Goal: Task Accomplishment & Management: Complete application form

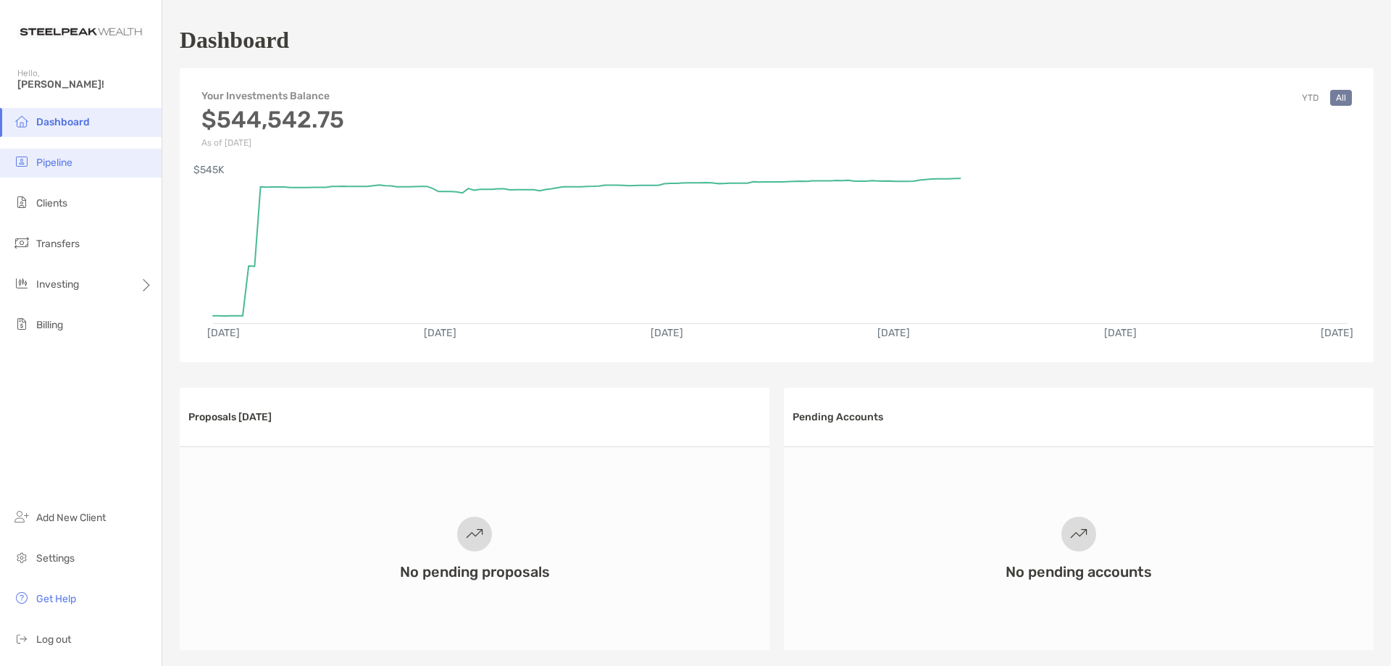
click at [64, 164] on span "Pipeline" at bounding box center [54, 162] width 36 height 12
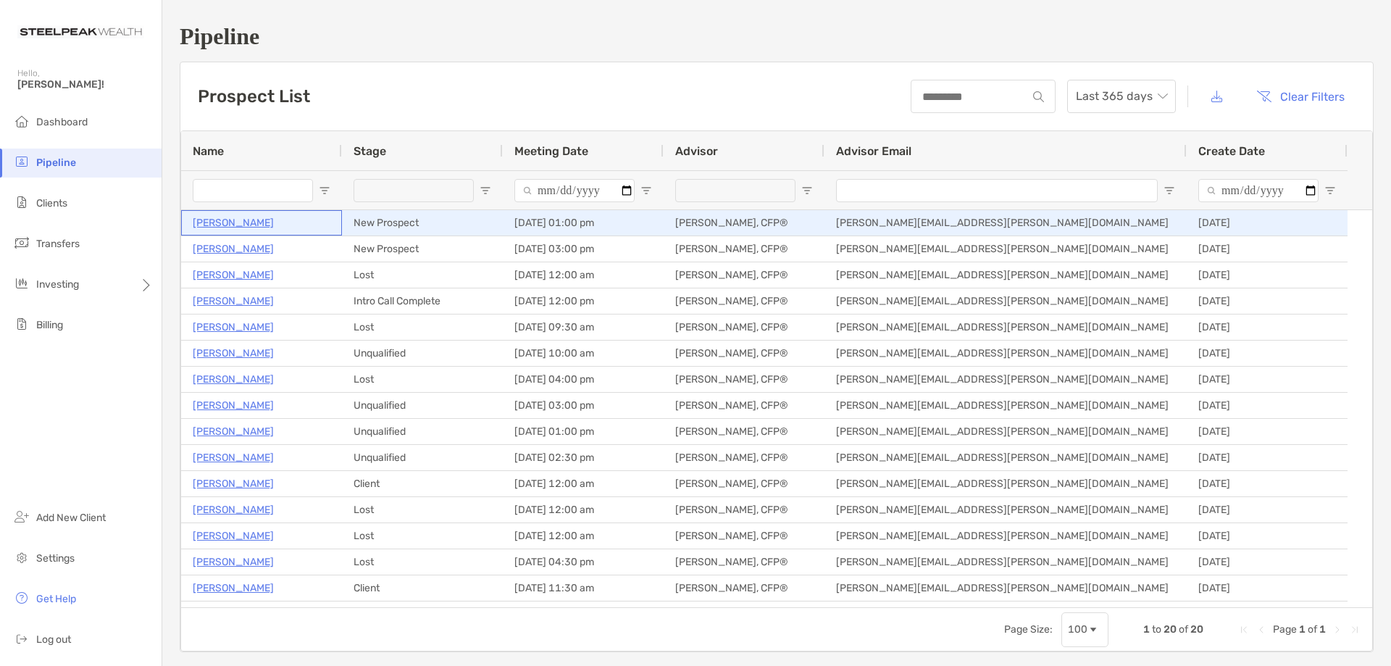
click at [223, 219] on p "[PERSON_NAME]" at bounding box center [233, 223] width 81 height 18
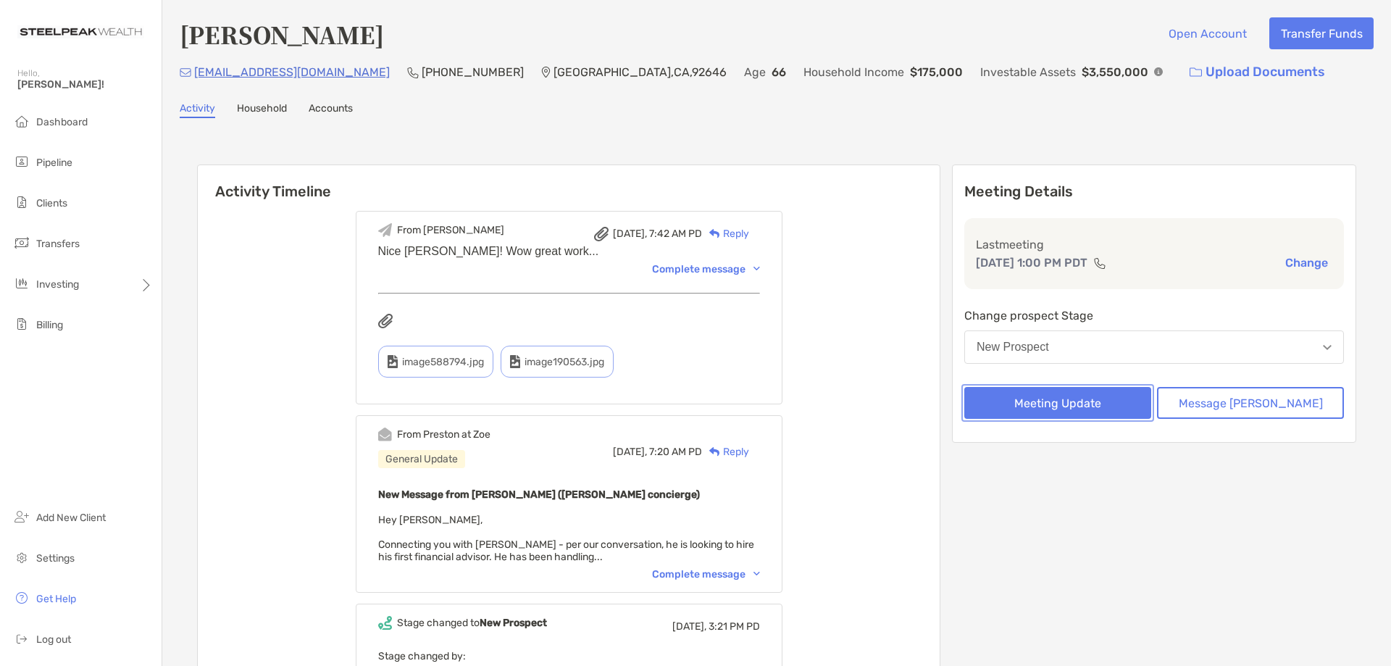
click at [1128, 408] on button "Meeting Update" at bounding box center [1057, 403] width 187 height 32
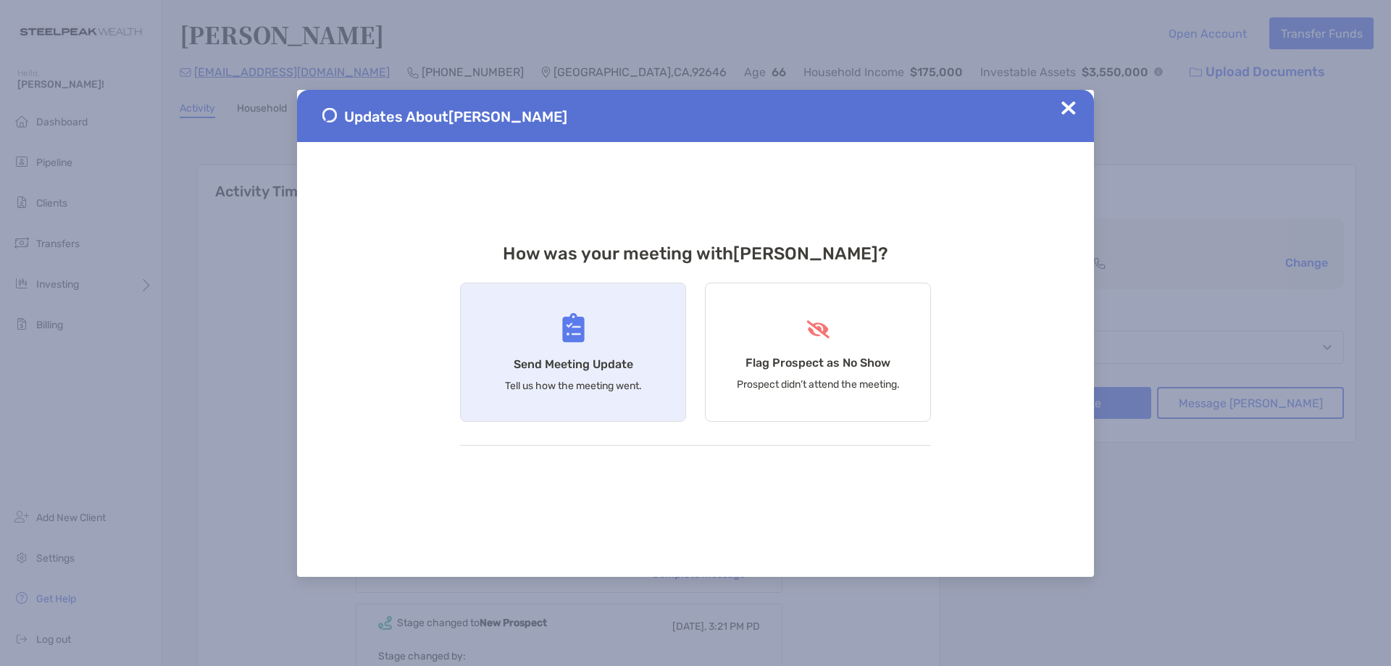
click at [577, 367] on h4 "Send Meeting Update" at bounding box center [574, 364] width 120 height 14
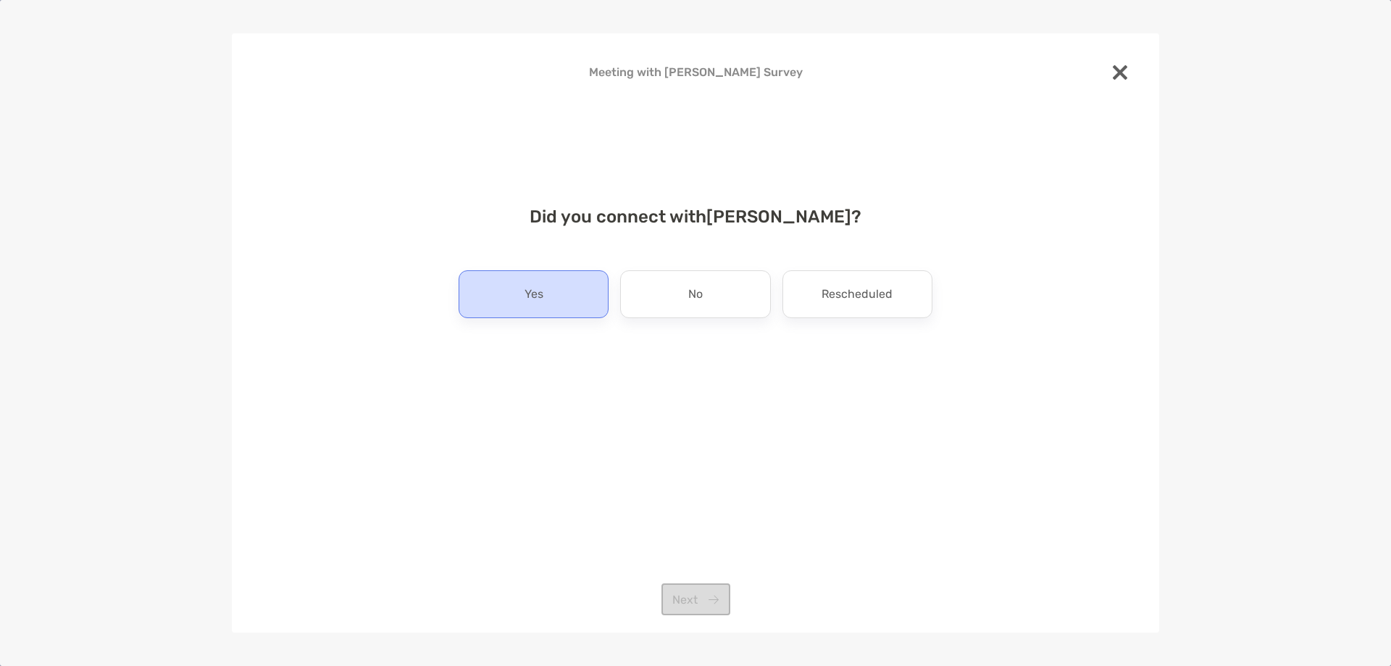
click at [548, 297] on div "Yes" at bounding box center [534, 294] width 150 height 48
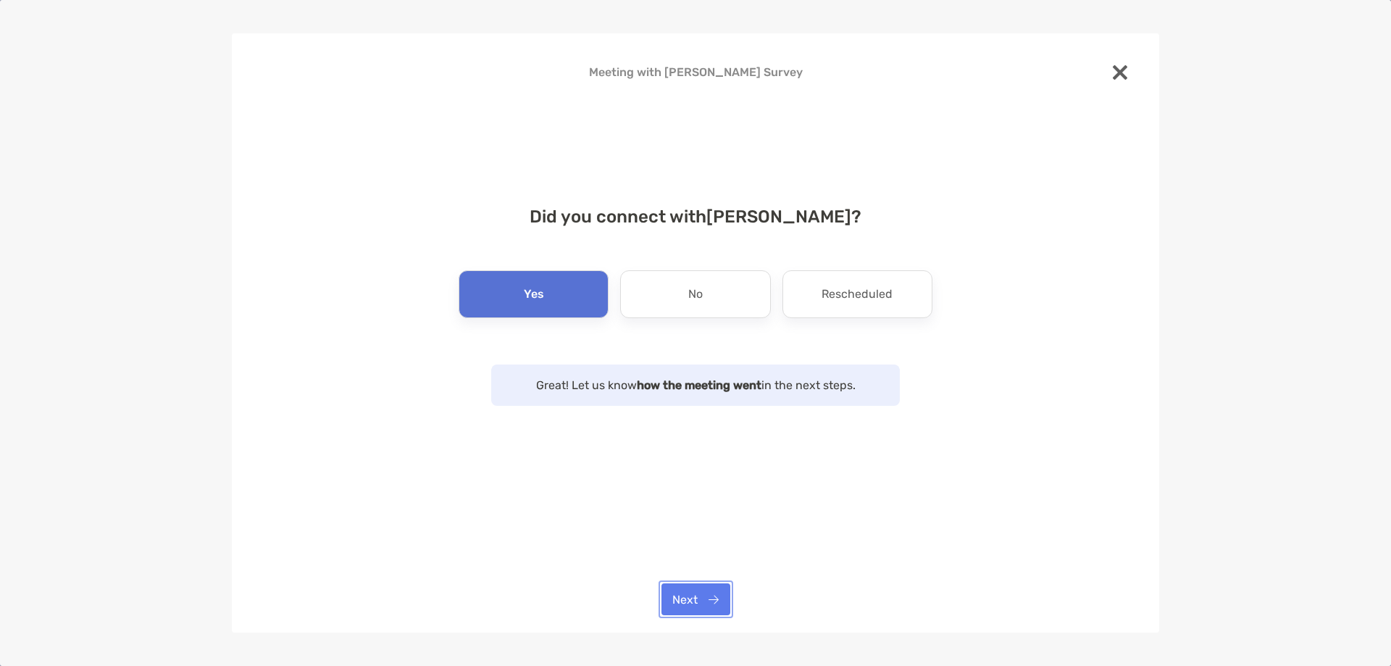
click at [705, 597] on button "Next" at bounding box center [695, 599] width 69 height 32
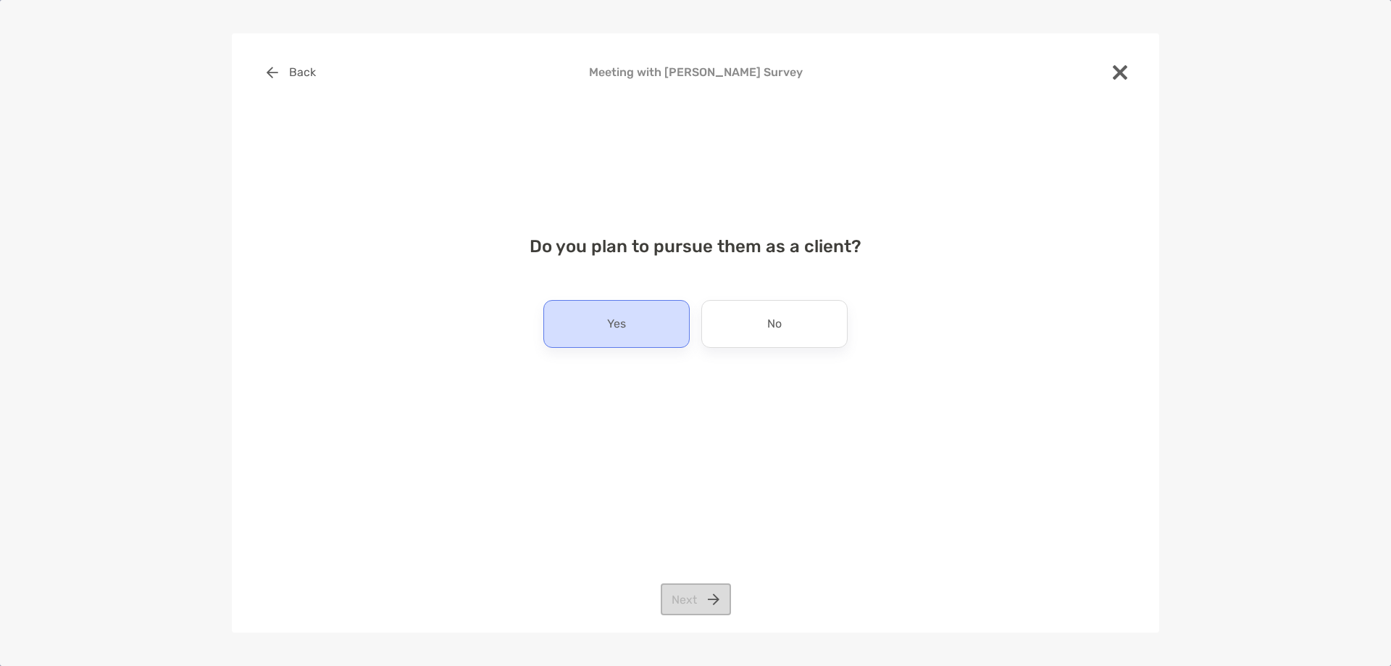
click at [642, 327] on div "Yes" at bounding box center [616, 324] width 146 height 48
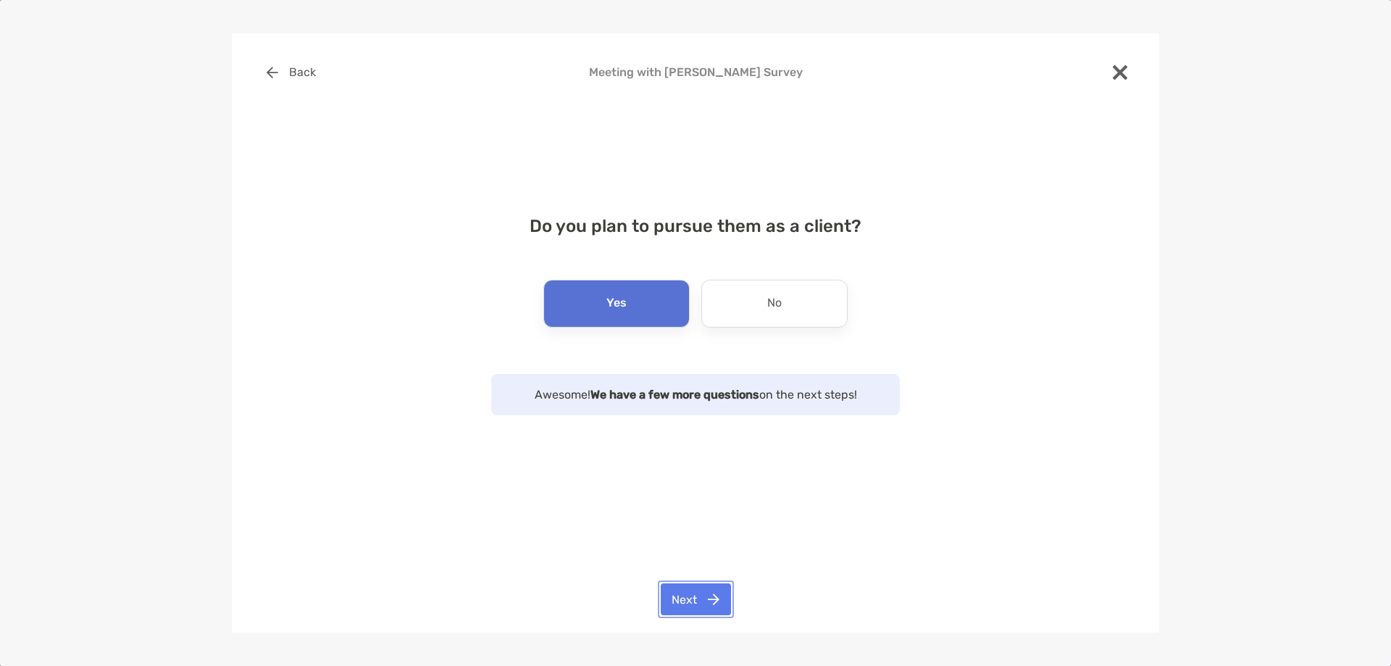
click at [707, 597] on button "Next" at bounding box center [696, 599] width 70 height 32
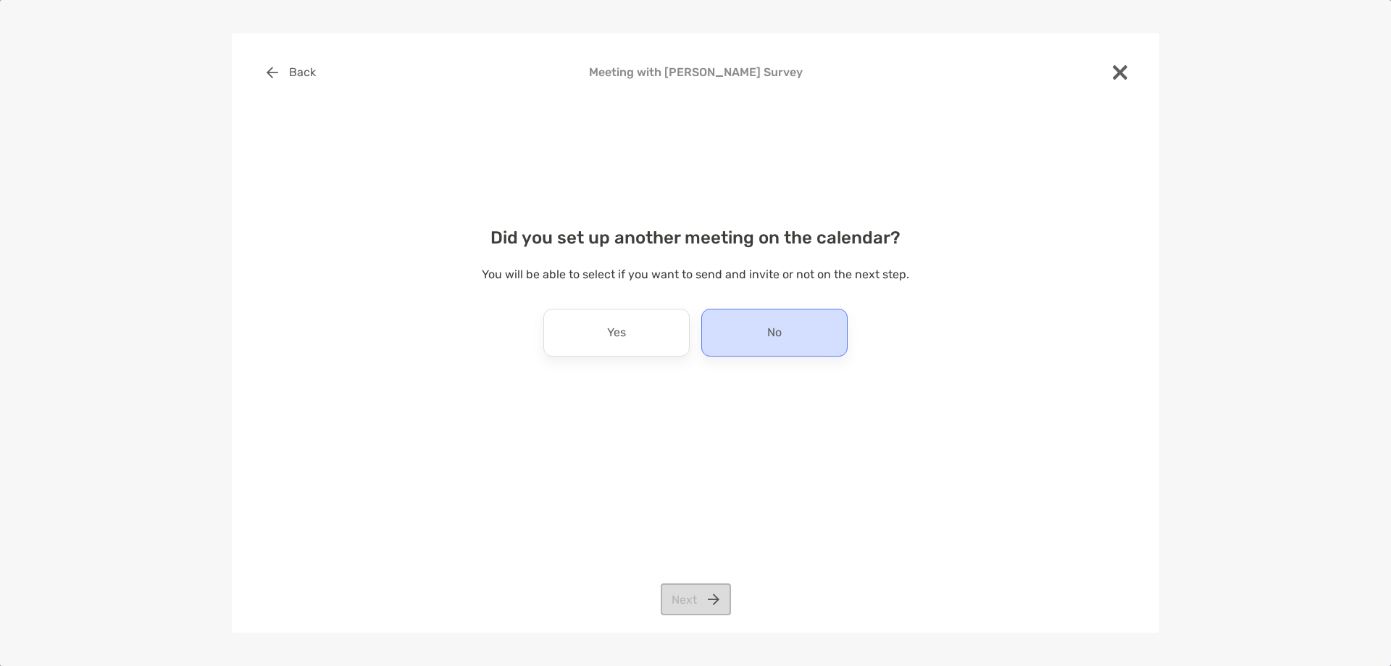
click at [745, 340] on div "No" at bounding box center [774, 333] width 146 height 48
click at [682, 603] on button "Next" at bounding box center [696, 599] width 70 height 32
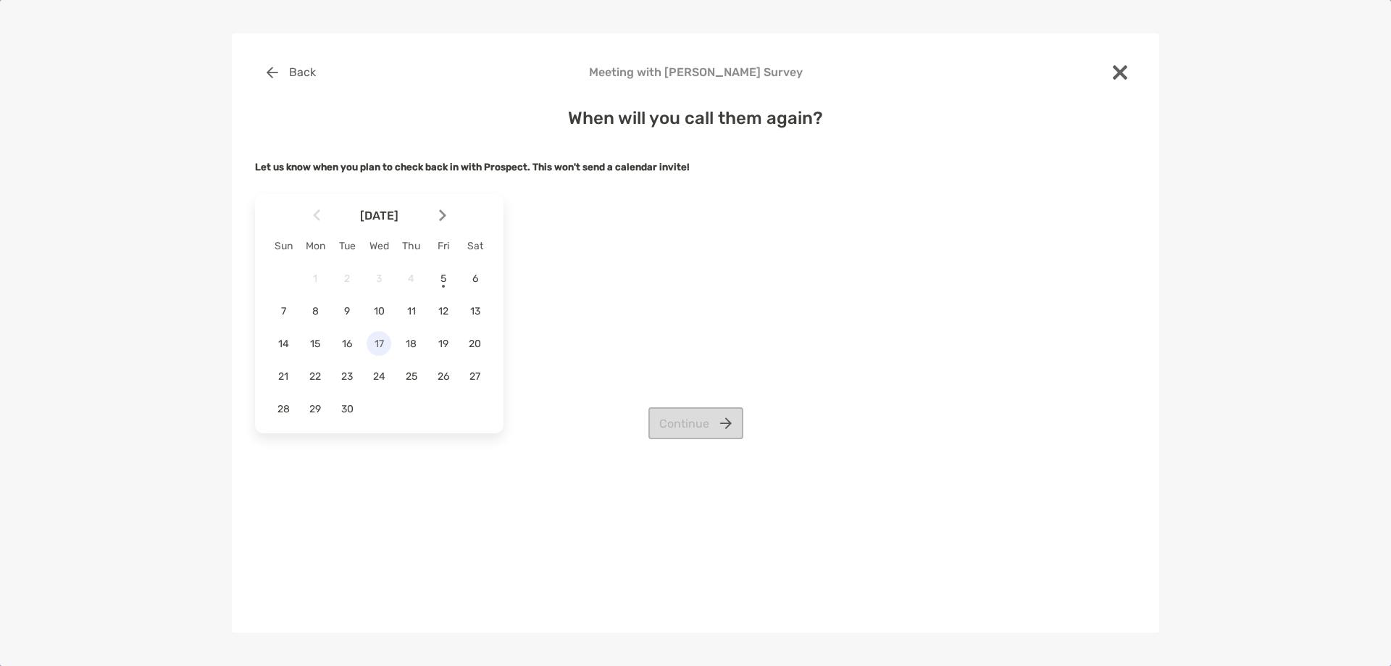
click at [380, 348] on span "17" at bounding box center [379, 344] width 25 height 12
click at [708, 418] on button "Continue" at bounding box center [695, 423] width 95 height 32
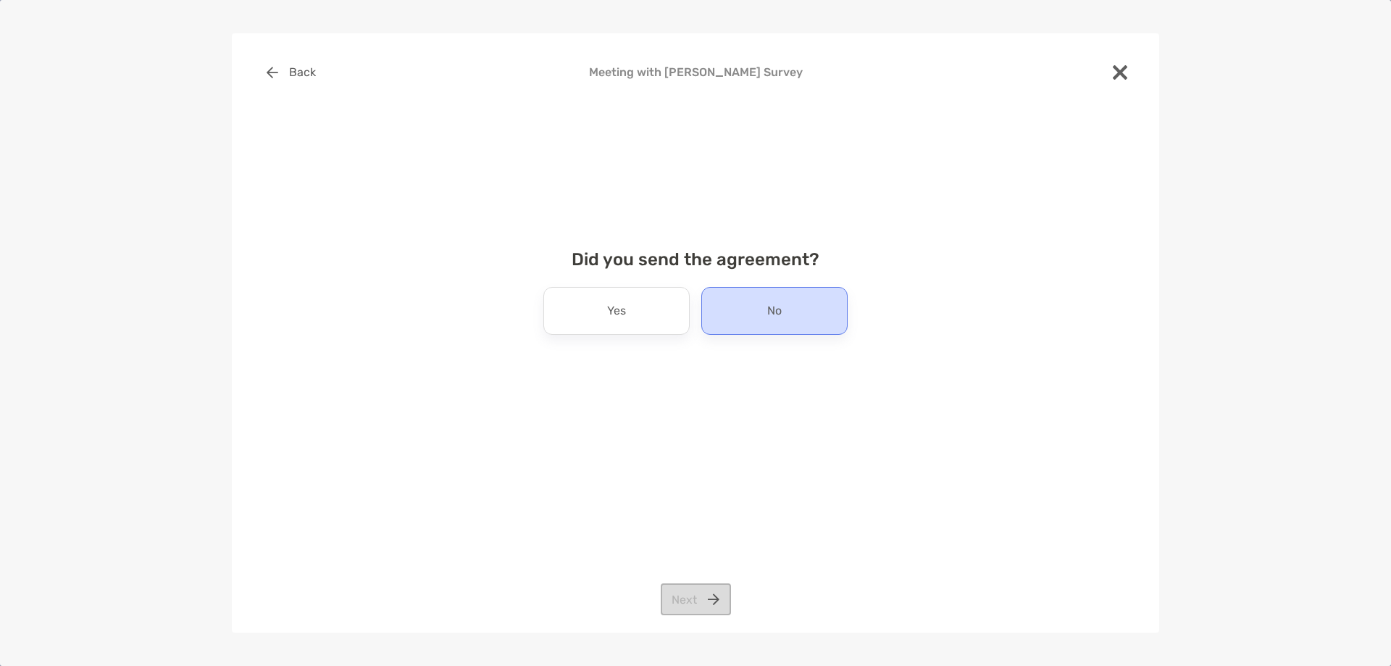
click at [745, 330] on div "No" at bounding box center [774, 311] width 146 height 48
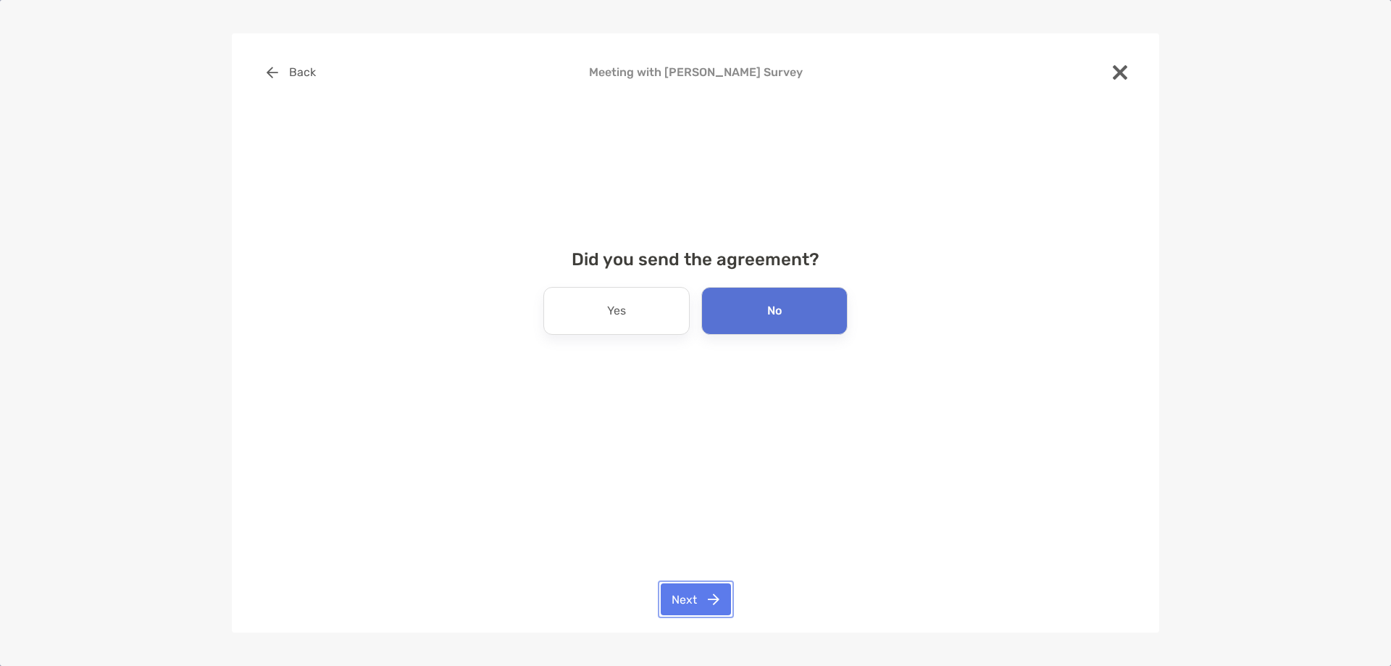
click at [699, 590] on button "Next" at bounding box center [696, 599] width 70 height 32
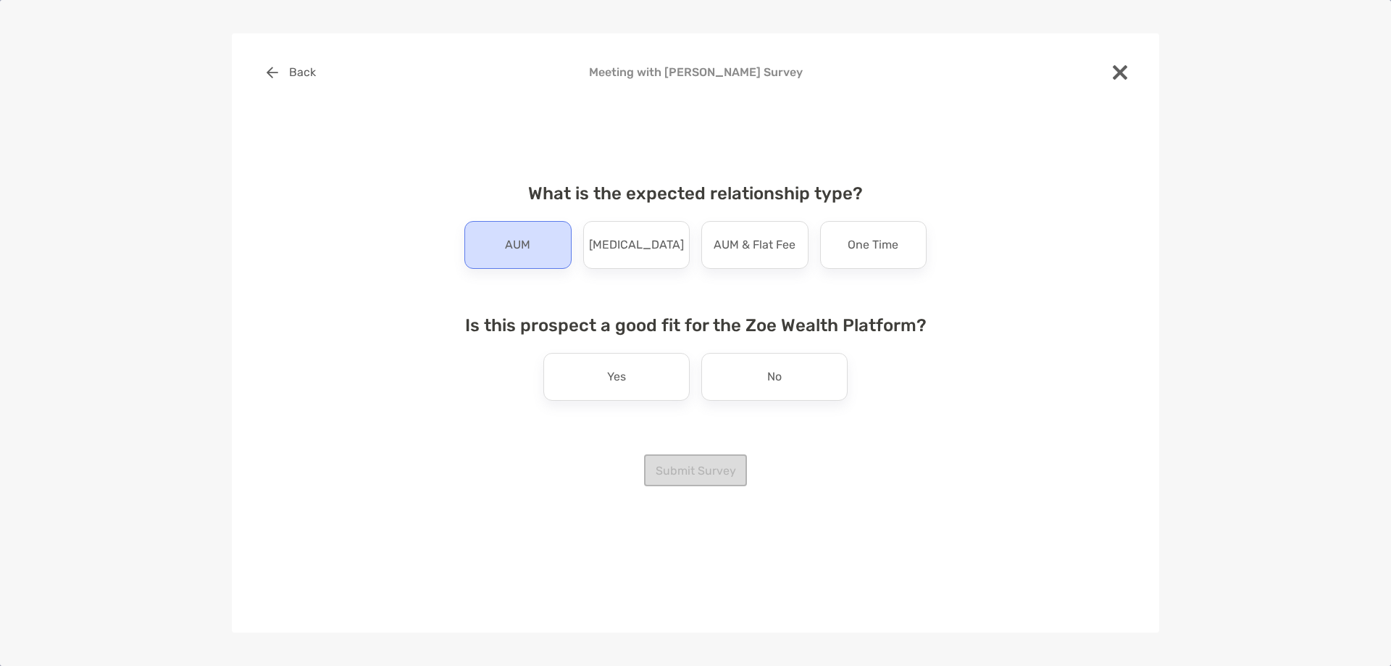
click at [540, 254] on div "AUM" at bounding box center [517, 245] width 107 height 48
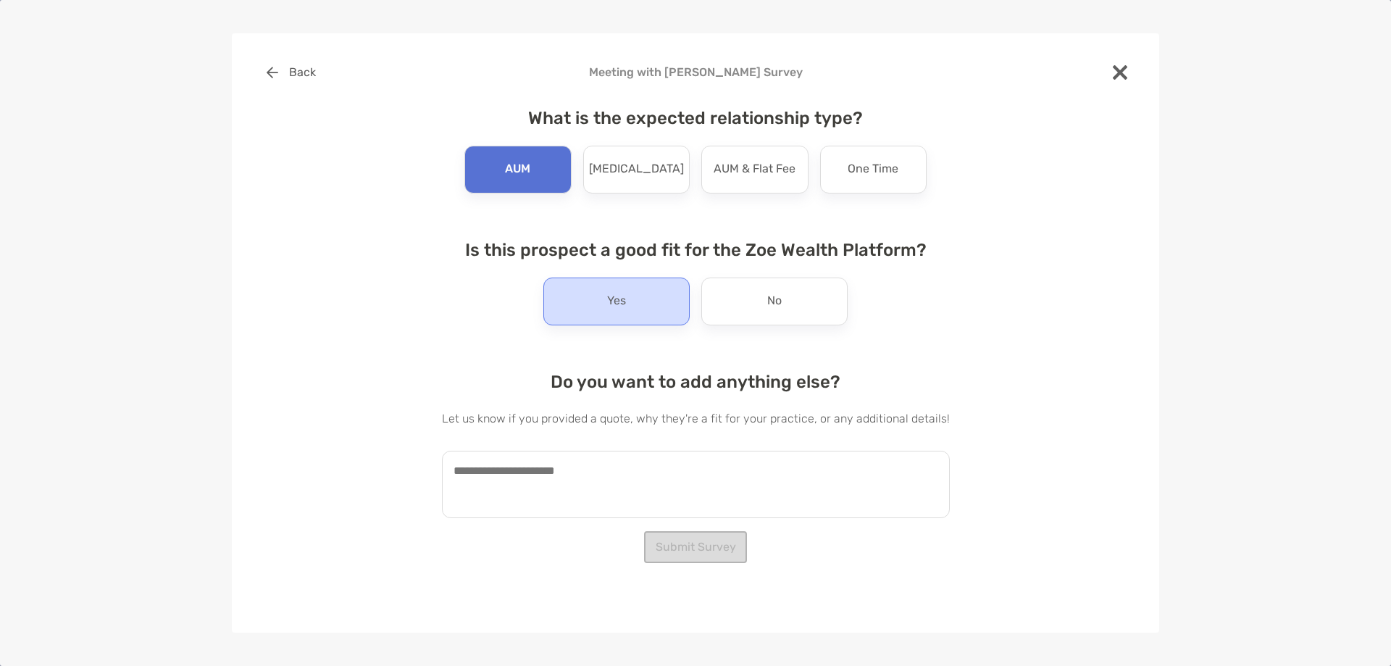
click at [627, 302] on div "Yes" at bounding box center [616, 301] width 146 height 48
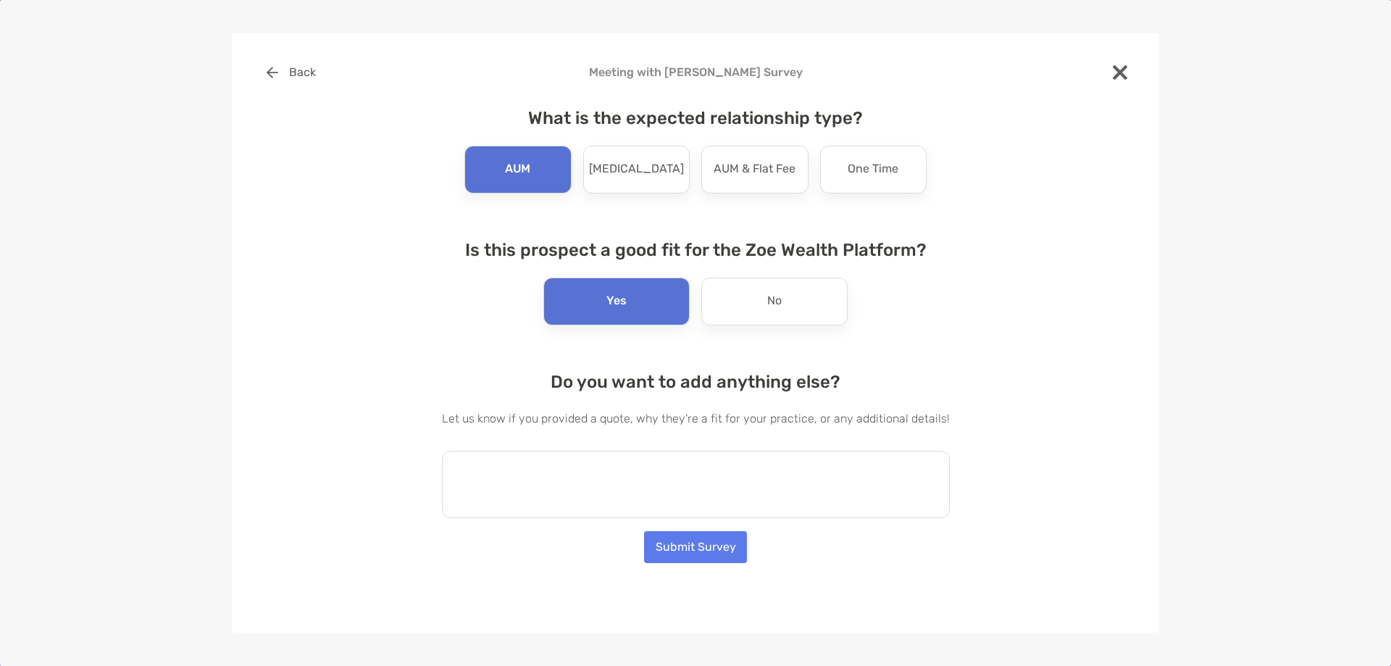
click at [546, 466] on textarea at bounding box center [696, 484] width 508 height 67
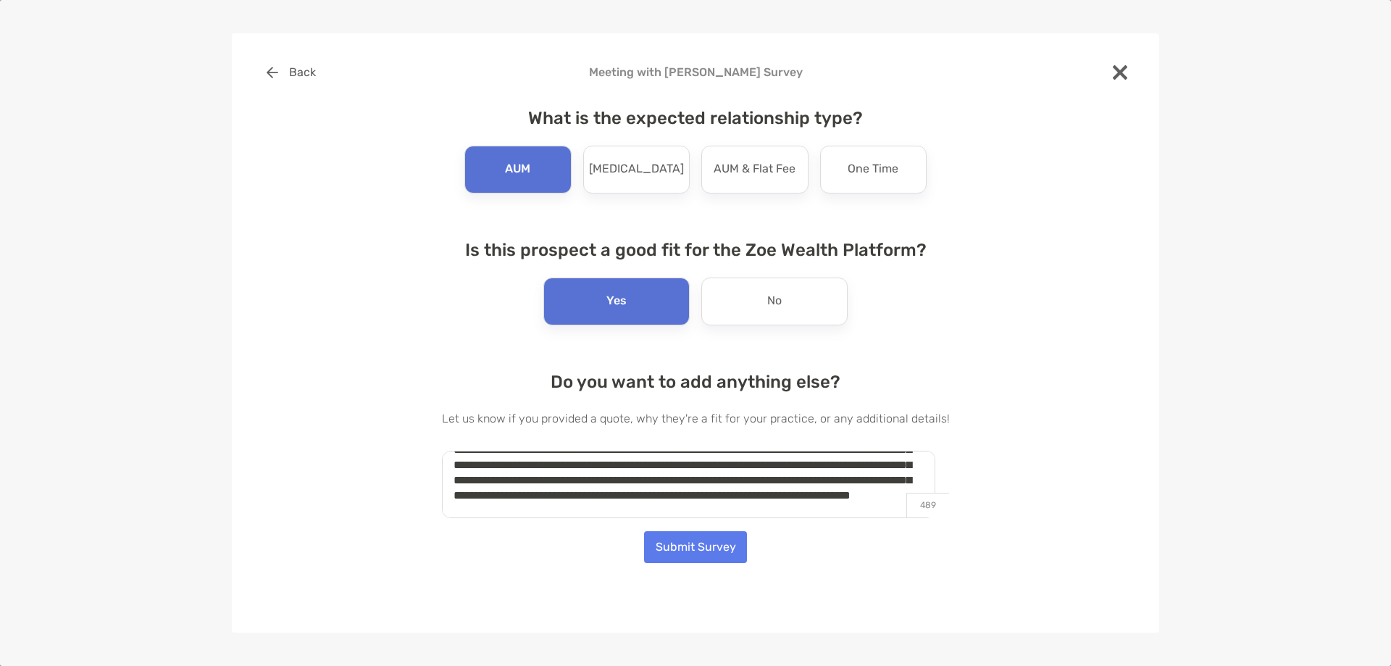
scroll to position [51, 0]
click at [651, 477] on textarea "**********" at bounding box center [688, 484] width 493 height 67
click at [563, 509] on textarea "**********" at bounding box center [688, 484] width 493 height 67
type textarea "**********"
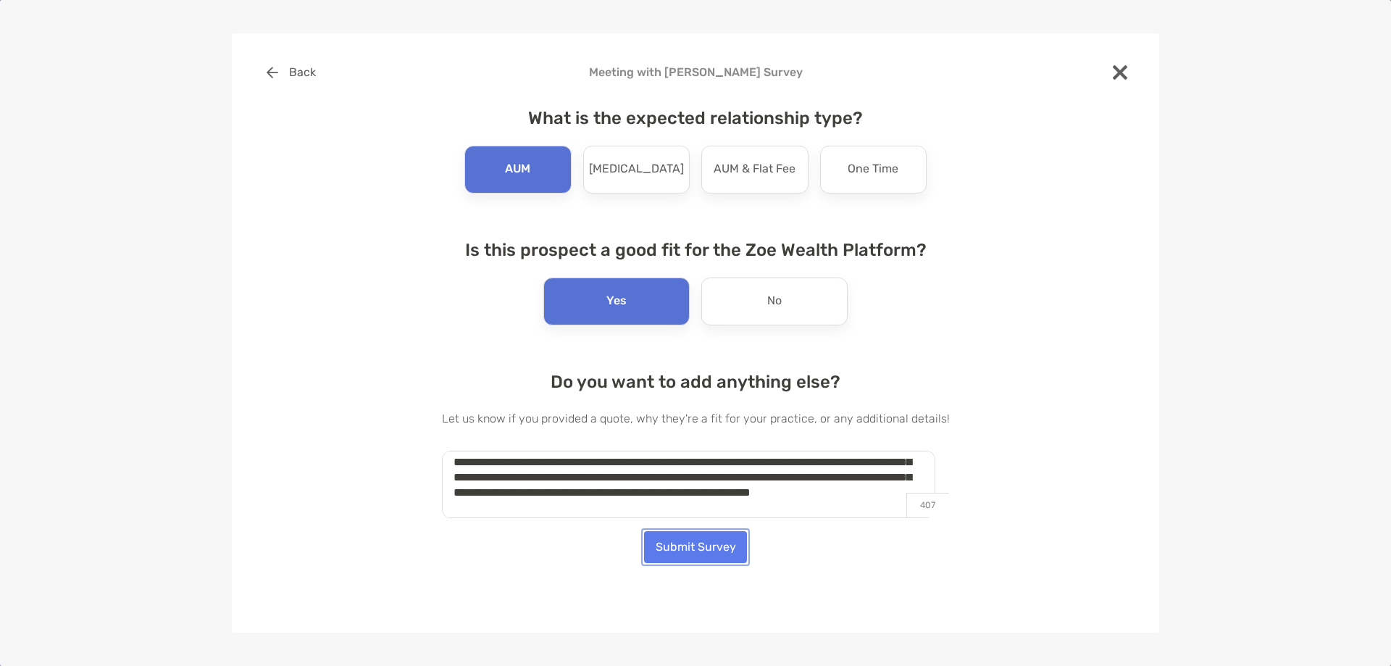
click at [709, 543] on button "Submit Survey" at bounding box center [695, 547] width 103 height 32
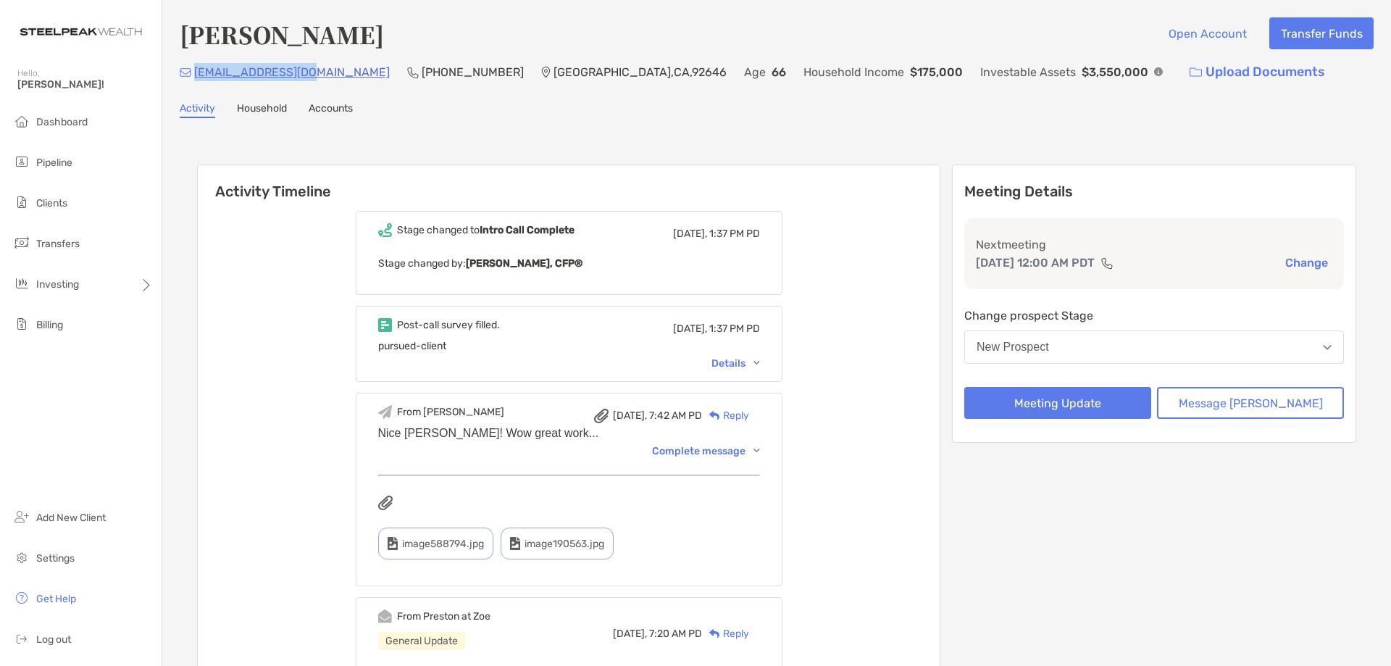
drag, startPoint x: 312, startPoint y: 73, endPoint x: 196, endPoint y: 73, distance: 116.6
click at [196, 73] on div "[EMAIL_ADDRESS][DOMAIN_NAME] (714) 813-[GEOGRAPHIC_DATA] Age [DEMOGRAPHIC_DATA]…" at bounding box center [777, 72] width 1194 height 31
copy p "[EMAIL_ADDRESS][DOMAIN_NAME]"
